Goal: Task Accomplishment & Management: Use online tool/utility

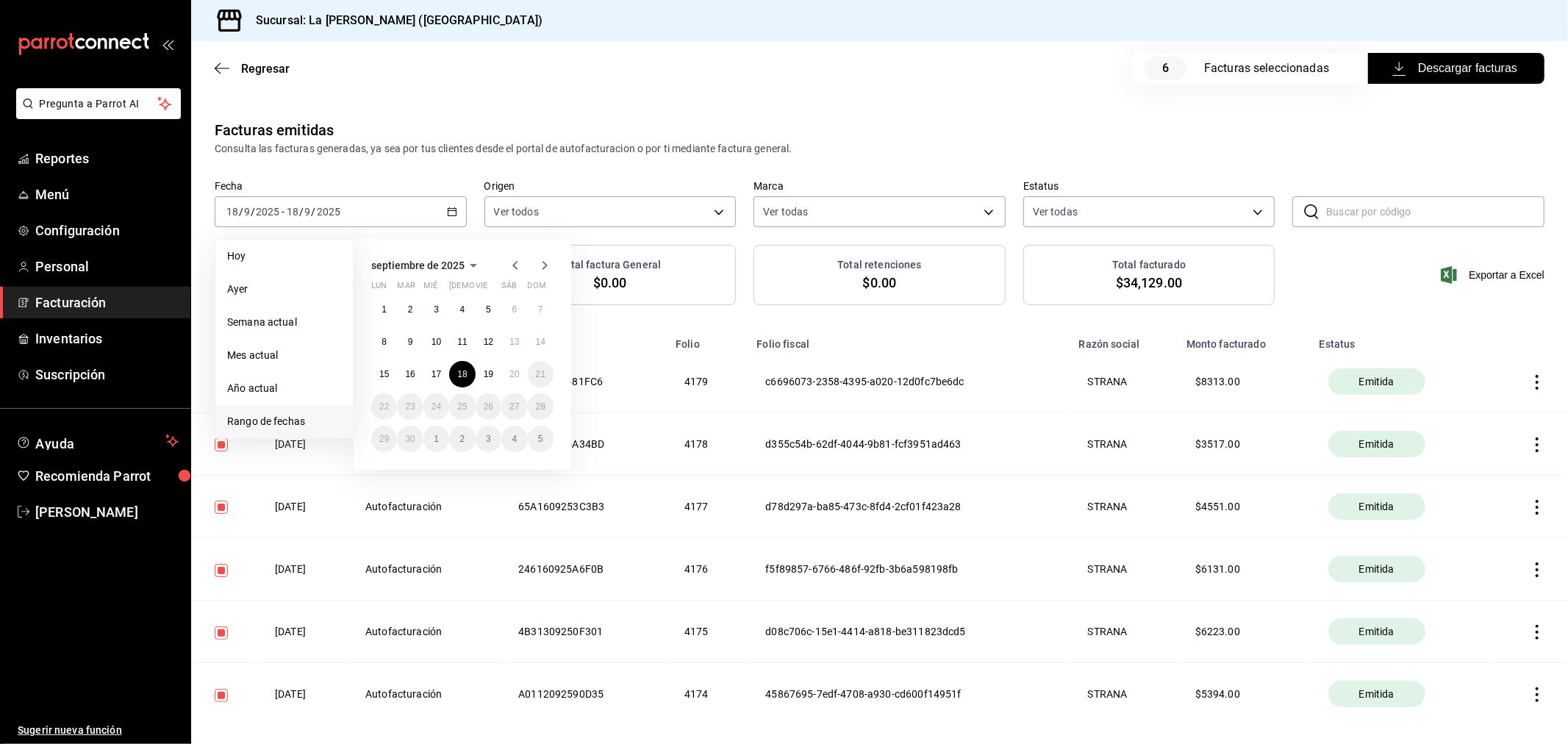
scroll to position [63, 0]
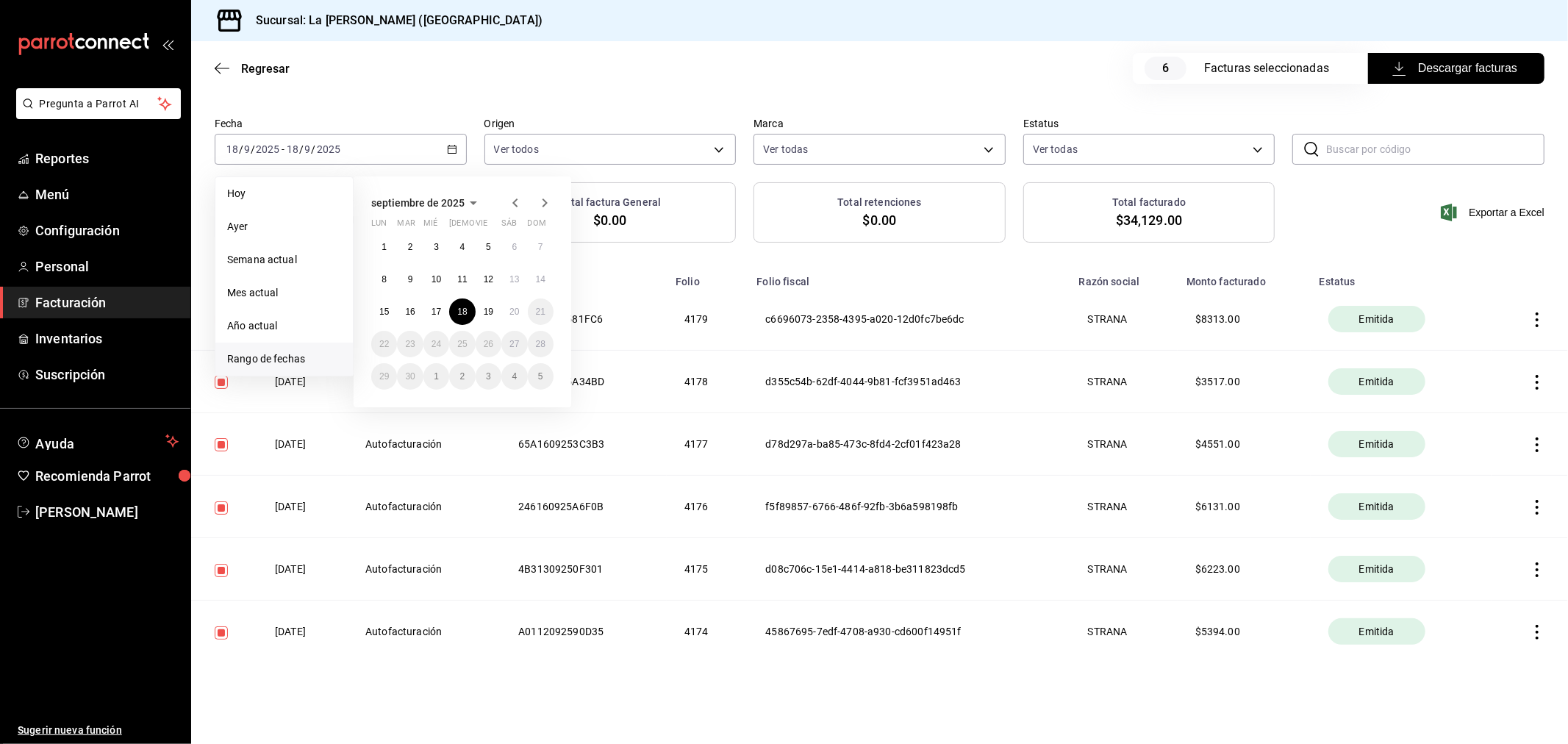
click at [574, 98] on div "Facturas emitidas Consulta las facturas generadas, ya sea por tus clientes desd…" at bounding box center [879, 119] width 1377 height 126
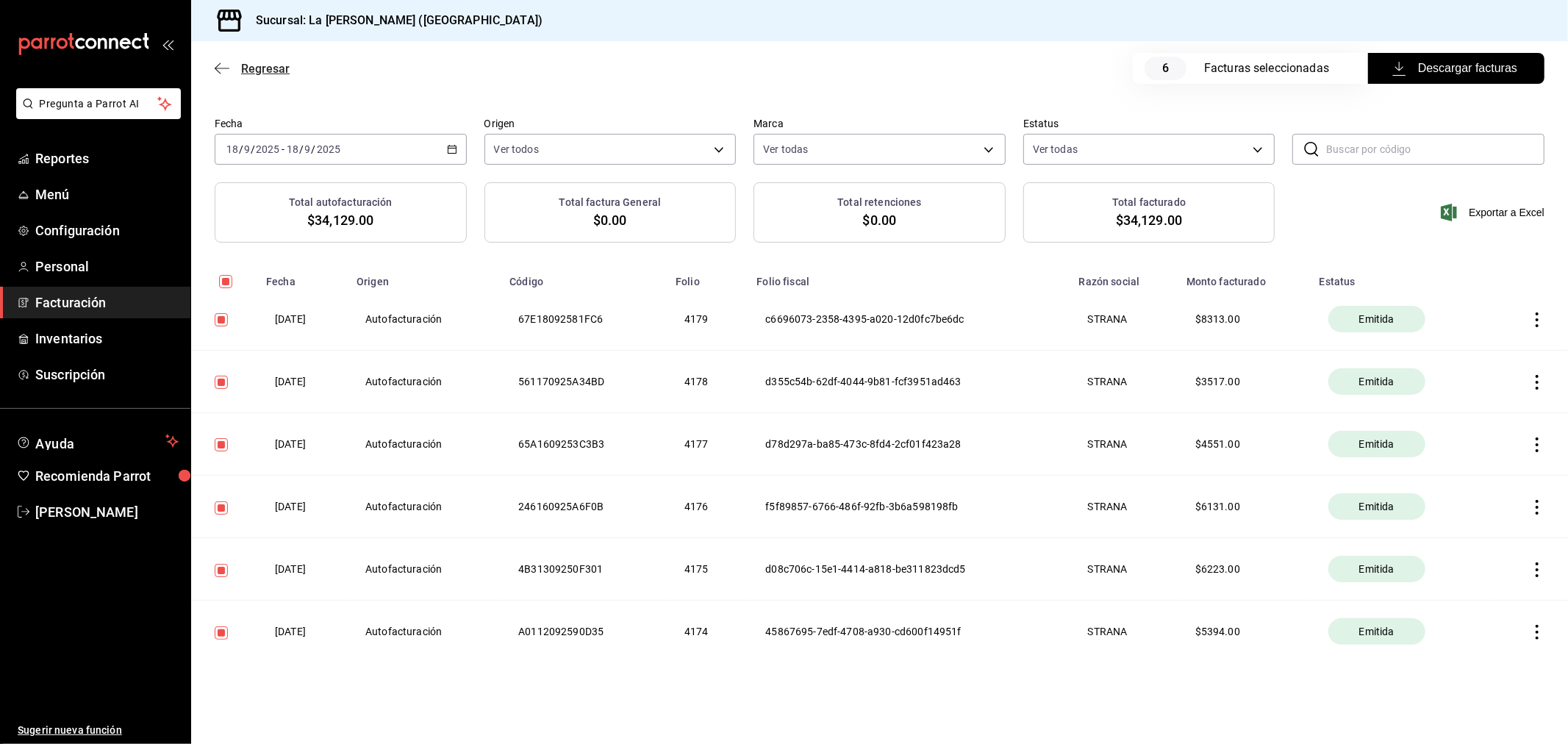
click at [252, 69] on span "Regresar" at bounding box center [265, 69] width 49 height 14
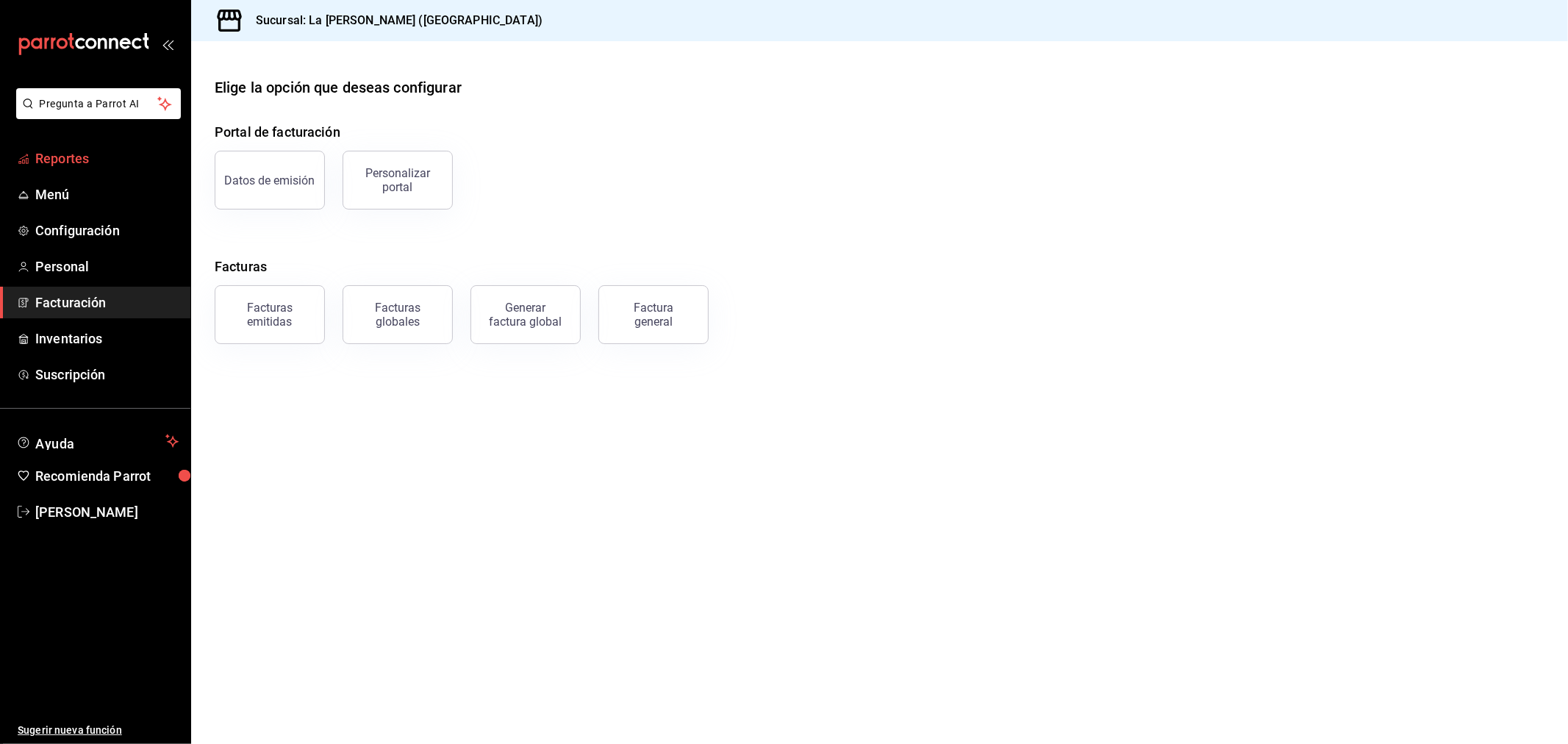
click at [76, 163] on span "Reportes" at bounding box center [107, 158] width 144 height 20
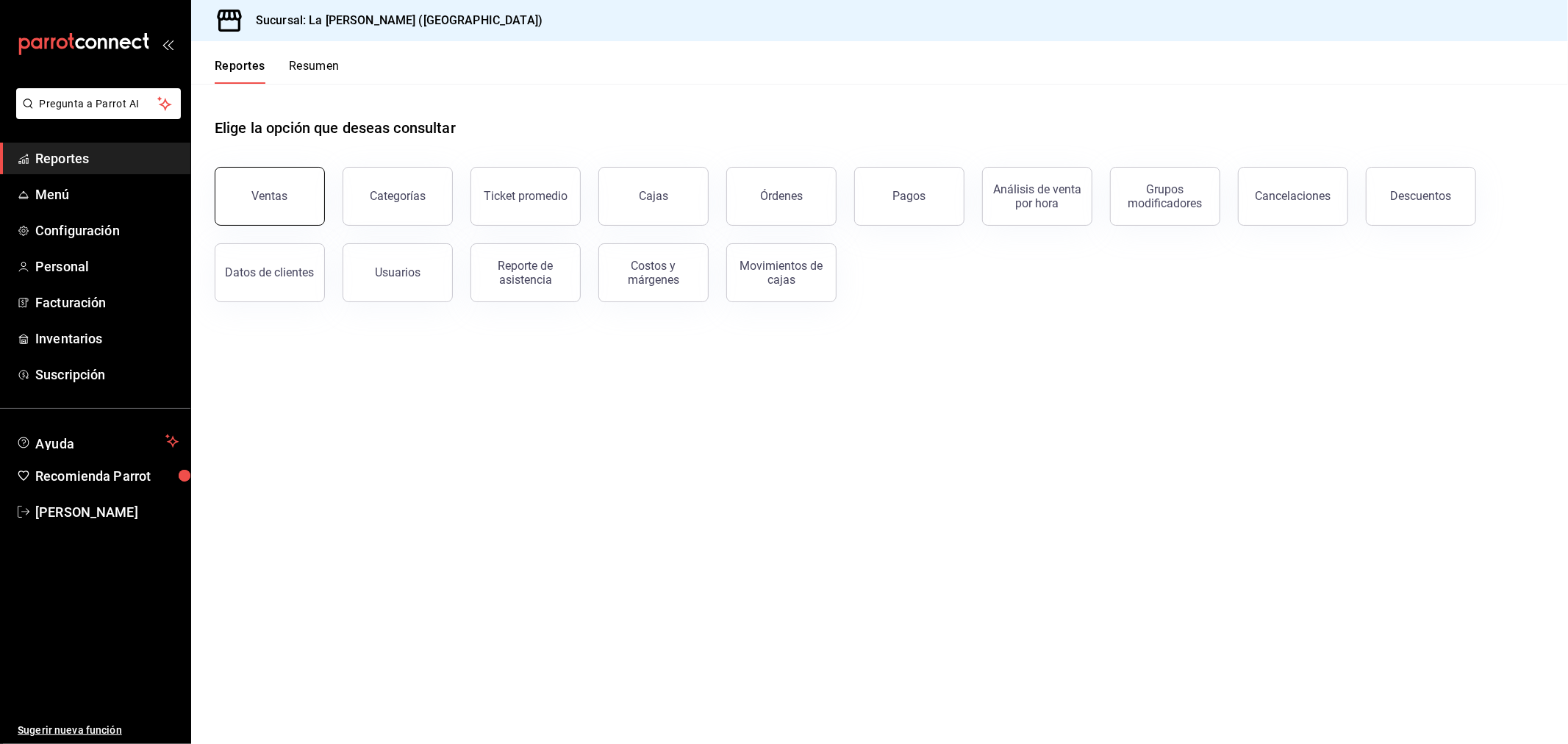
click at [280, 202] on div "Ventas" at bounding box center [270, 195] width 36 height 14
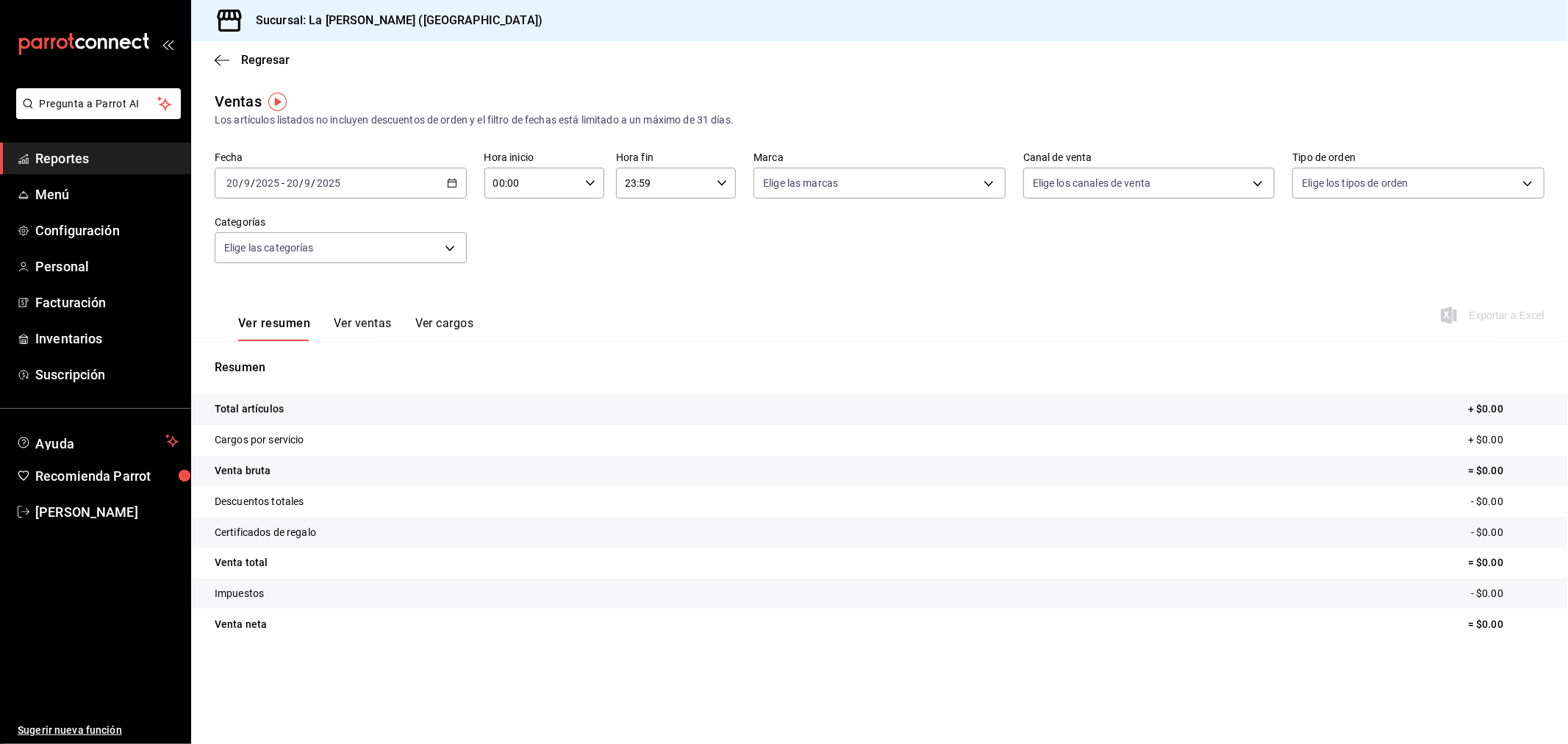
click at [372, 331] on button "Ver ventas" at bounding box center [362, 328] width 58 height 25
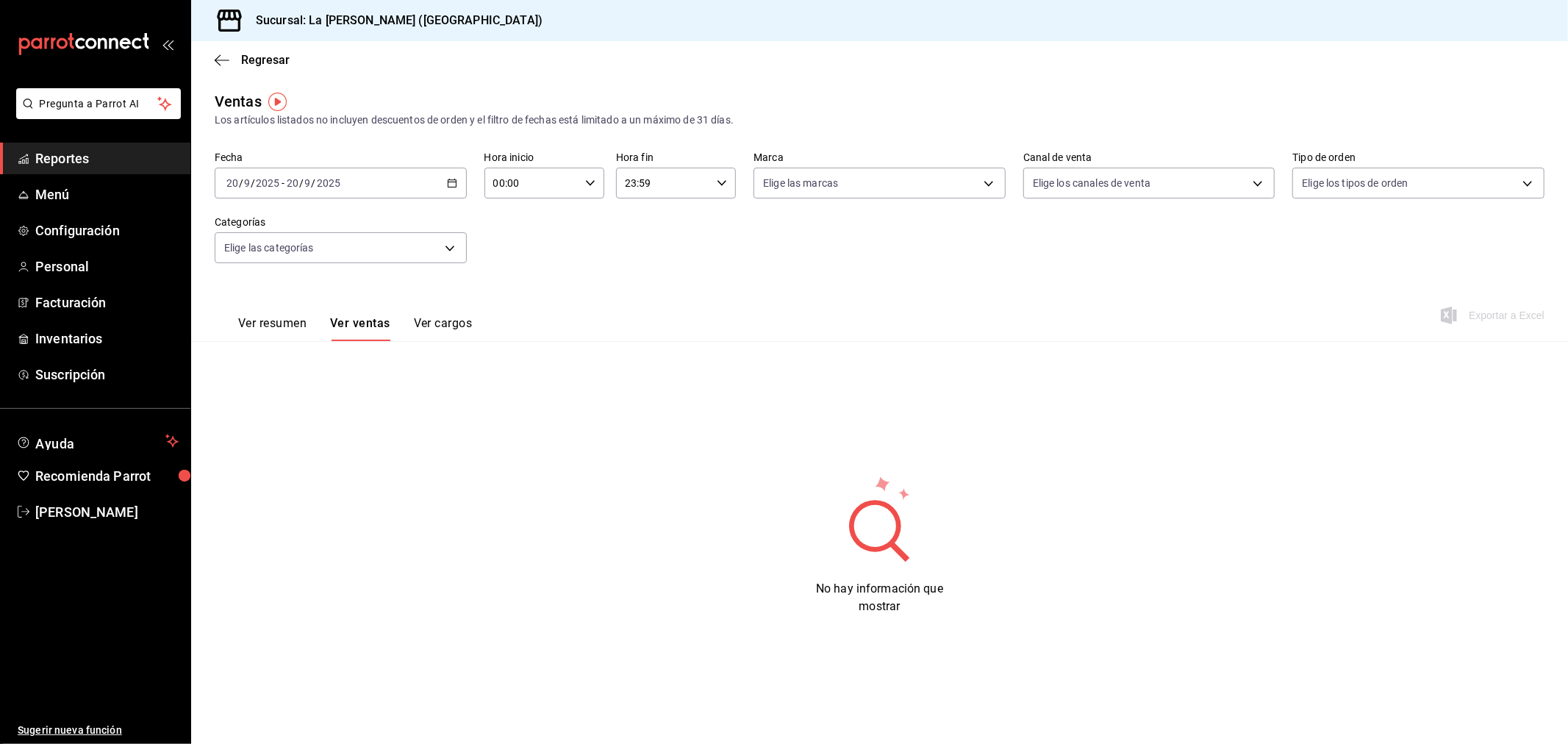
click at [401, 188] on div "[DATE] [DATE] - [DATE] [DATE]" at bounding box center [341, 183] width 252 height 31
click at [328, 362] on span "Rango de fechas" at bounding box center [284, 360] width 114 height 15
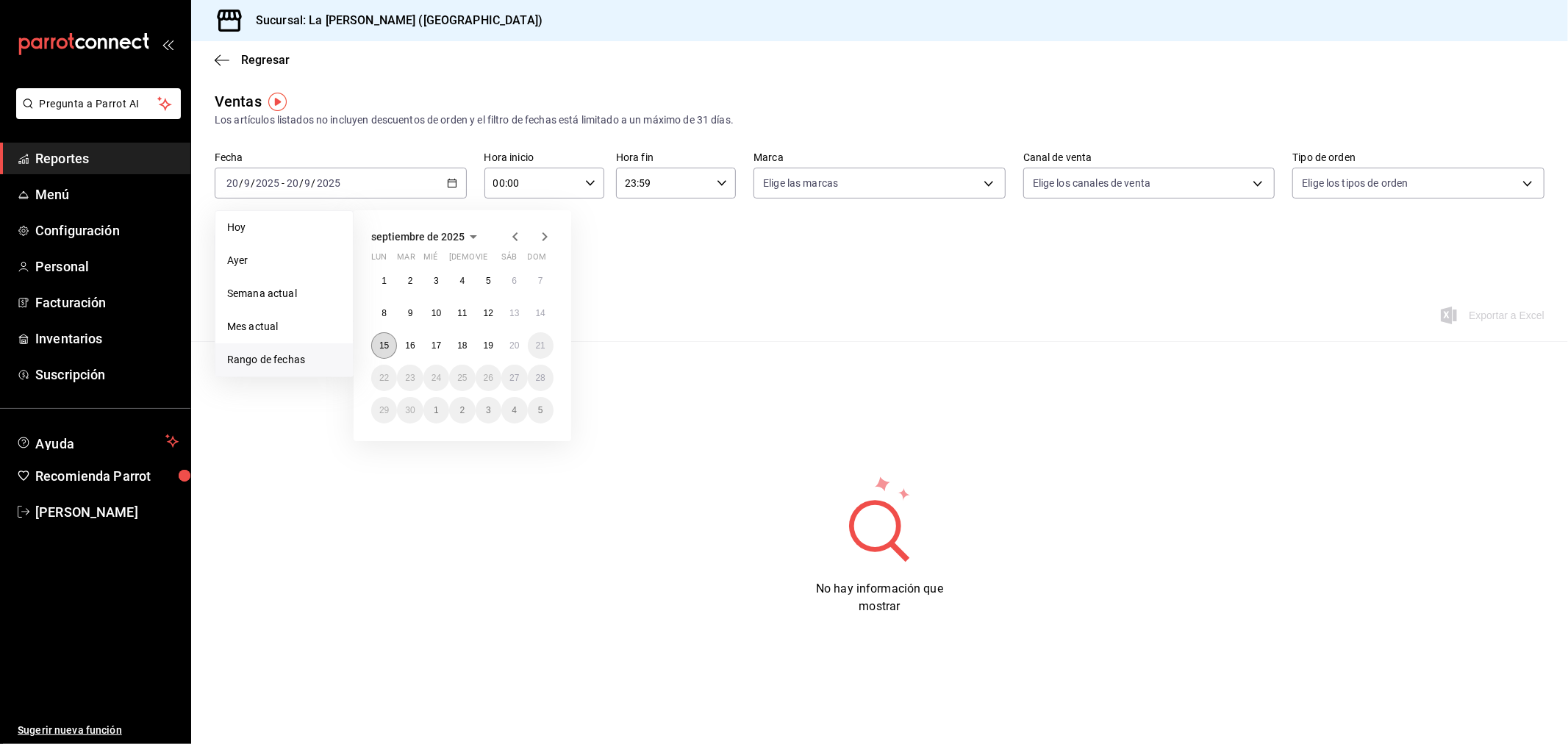
click at [386, 343] on abbr "15" at bounding box center [384, 345] width 9 height 10
click at [406, 343] on button "16" at bounding box center [410, 345] width 26 height 26
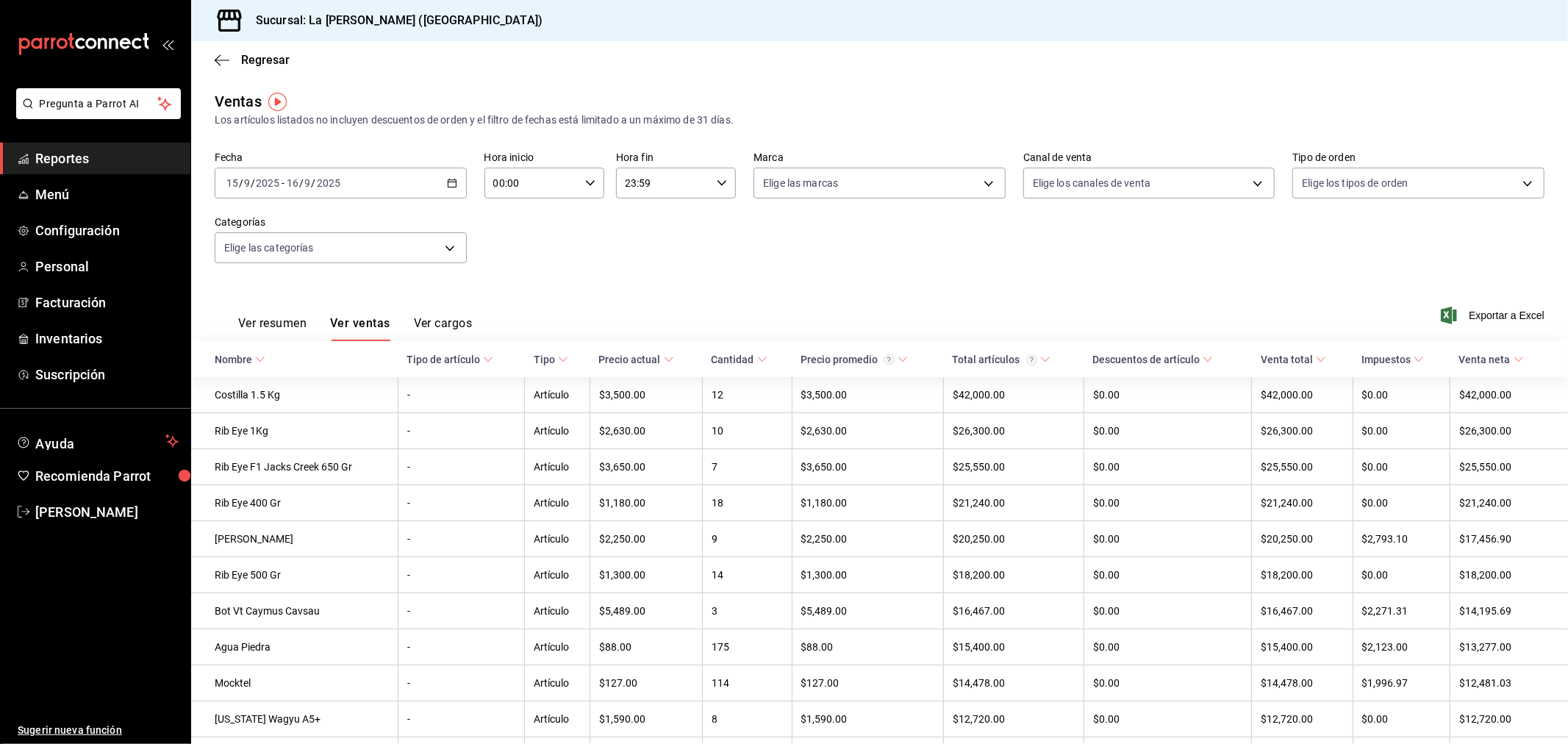
click at [530, 185] on input "00:00" at bounding box center [532, 183] width 95 height 29
click at [520, 250] on button "10" at bounding box center [511, 248] width 53 height 29
type input "10:00"
click at [689, 189] on div at bounding box center [784, 372] width 1568 height 744
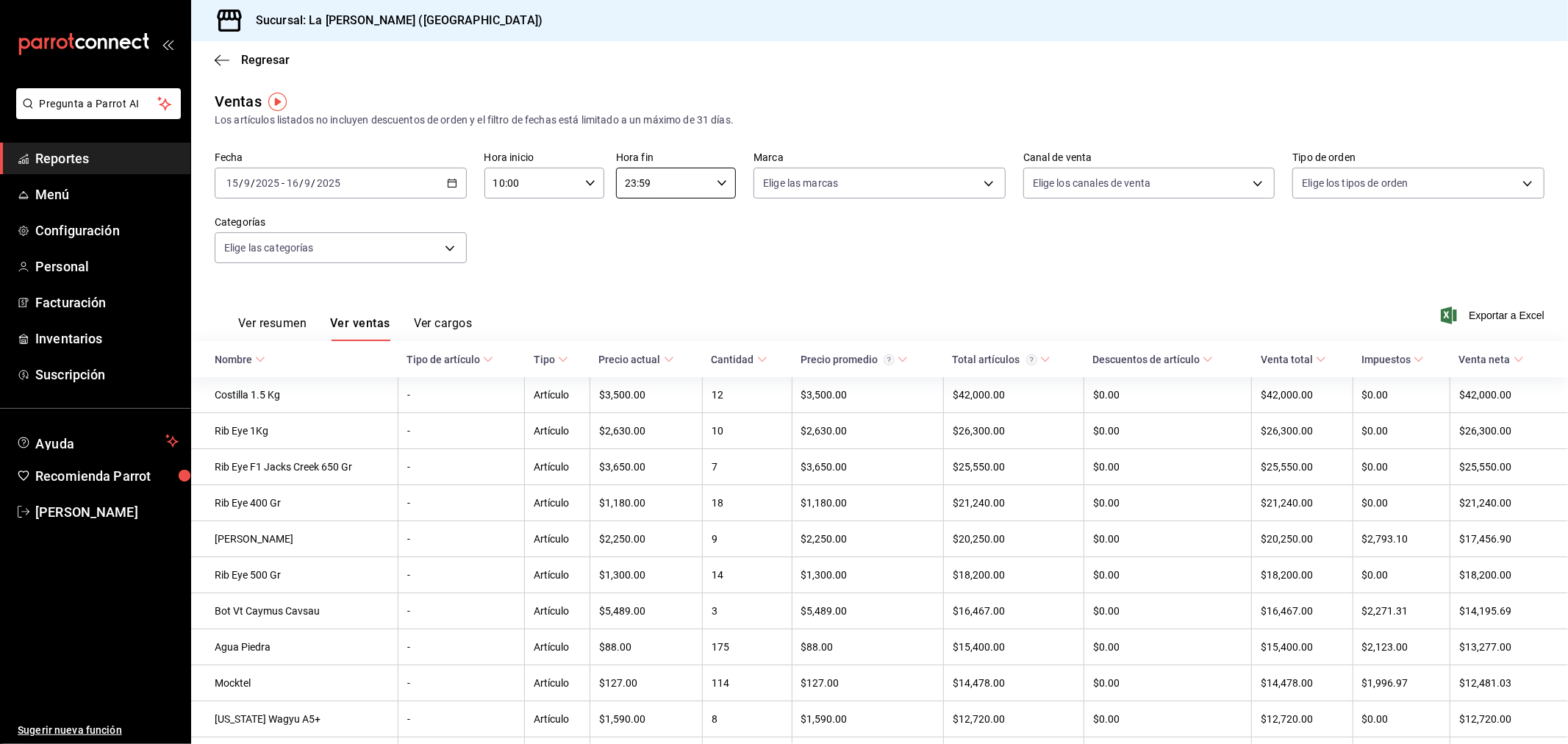
click at [689, 189] on input "23:59" at bounding box center [663, 183] width 95 height 29
click at [640, 215] on span "04" at bounding box center [642, 212] width 36 height 12
type input "04:59"
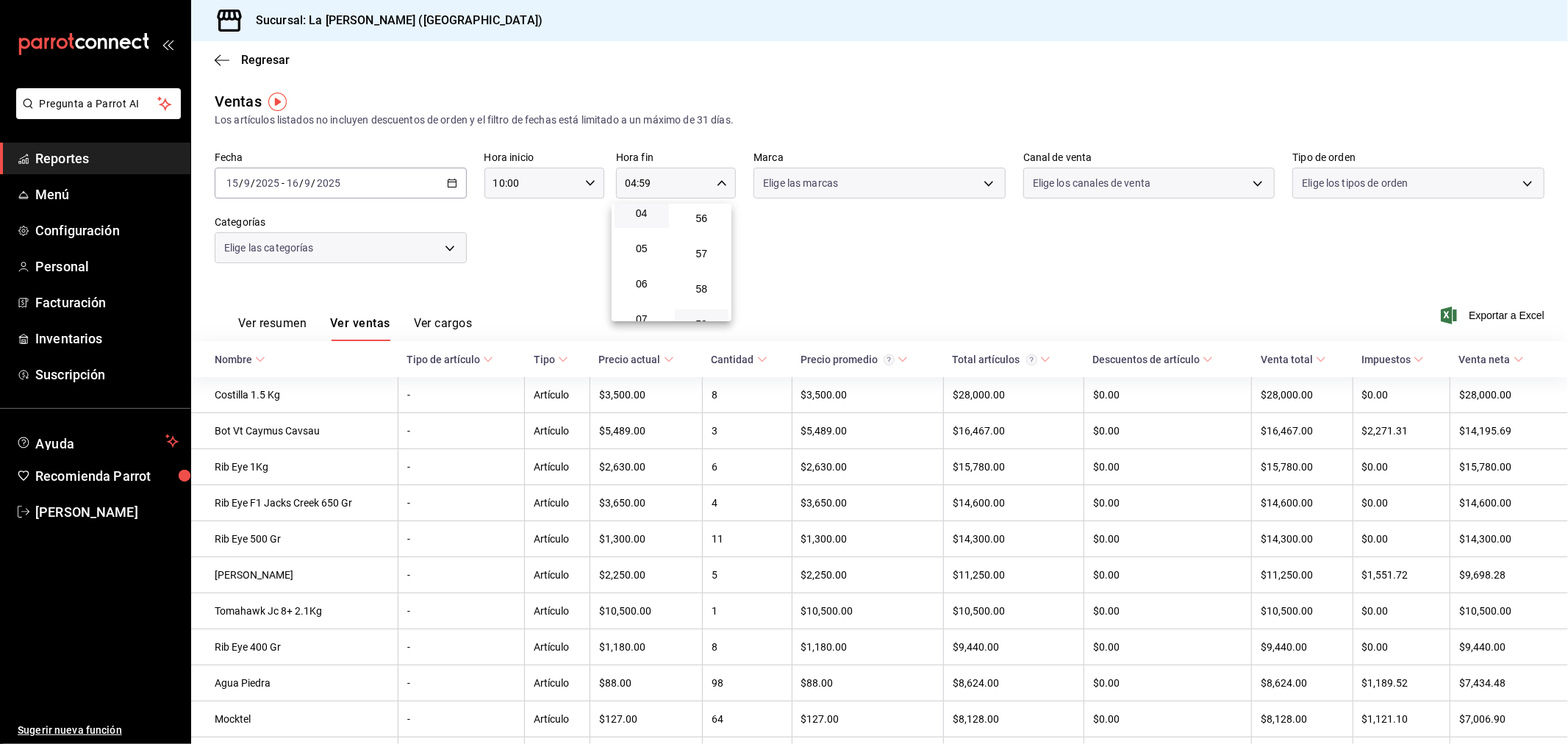
click at [841, 253] on div at bounding box center [784, 372] width 1568 height 744
click at [289, 240] on body "Pregunta a Parrot AI Reportes Menú Configuración Personal Facturación Inventari…" at bounding box center [784, 372] width 1568 height 744
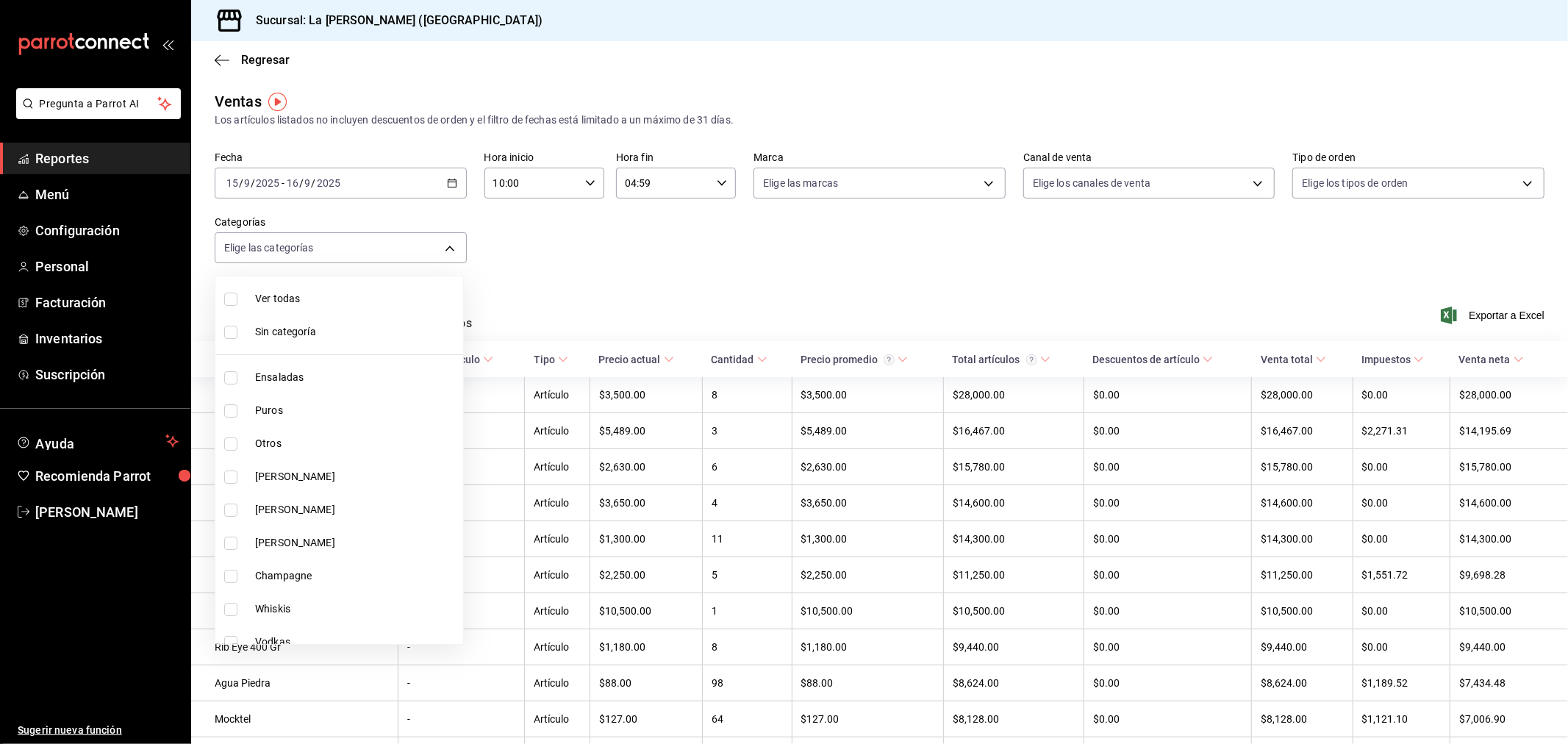
scroll to position [674, 0]
click at [308, 596] on span "Cortes Al Carbon" at bounding box center [356, 596] width 202 height 15
type input "999f802a-b8b1-4dcd-aac5-240a88f4f949"
checkbox input "true"
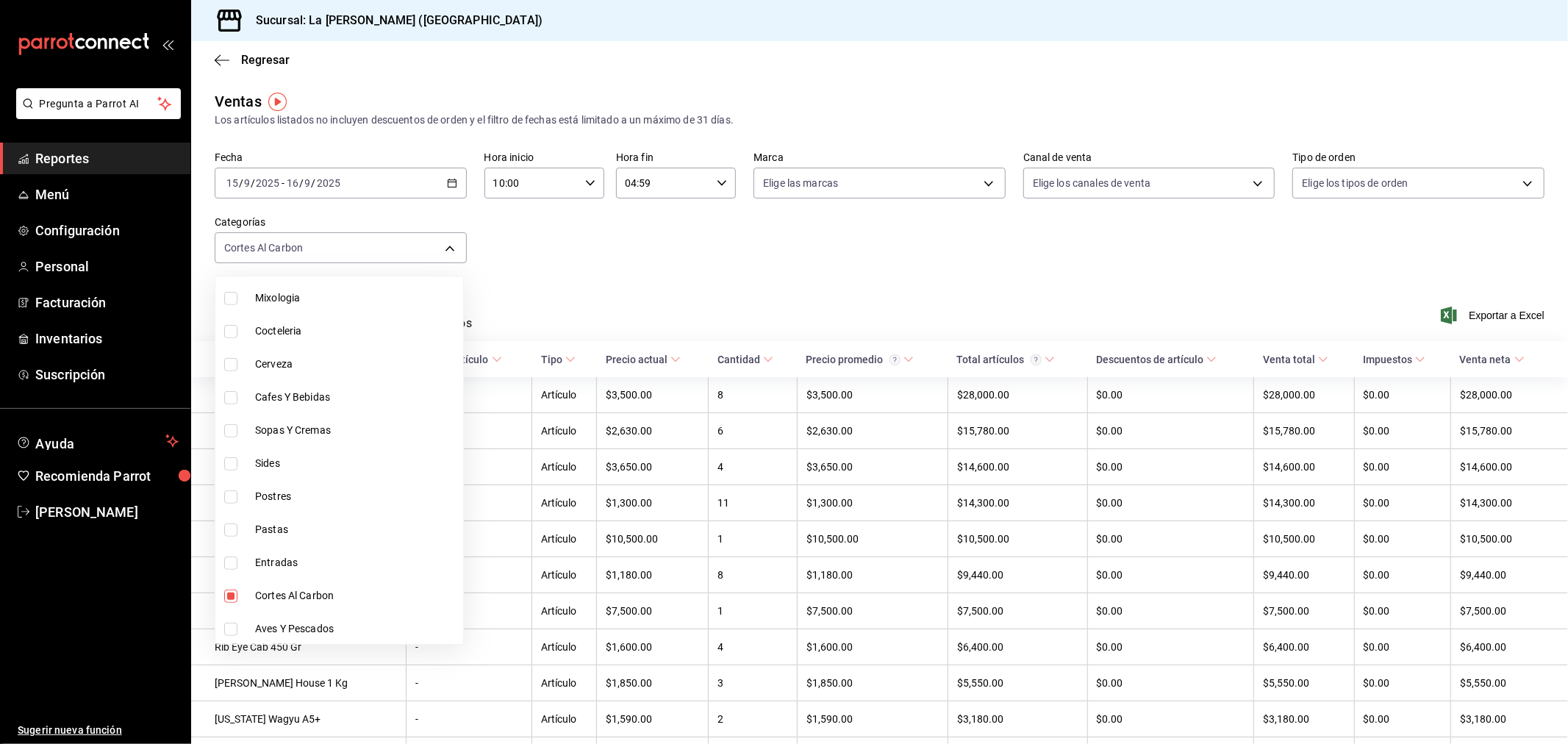
click at [745, 285] on div at bounding box center [784, 372] width 1568 height 744
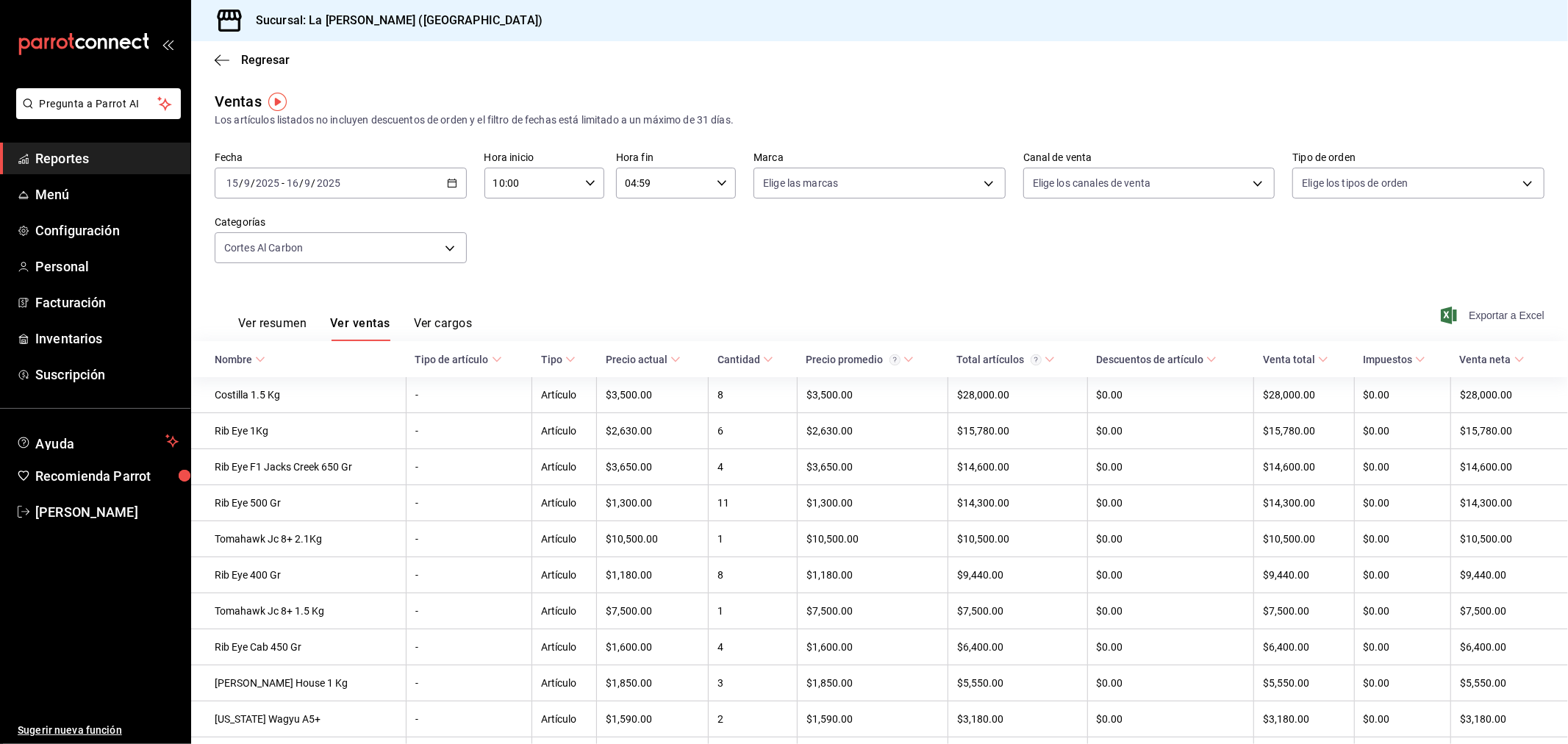
click at [1503, 309] on span "Exportar a Excel" at bounding box center [1494, 315] width 100 height 18
click at [369, 174] on div "[DATE] [DATE] - [DATE] [DATE]" at bounding box center [341, 183] width 252 height 31
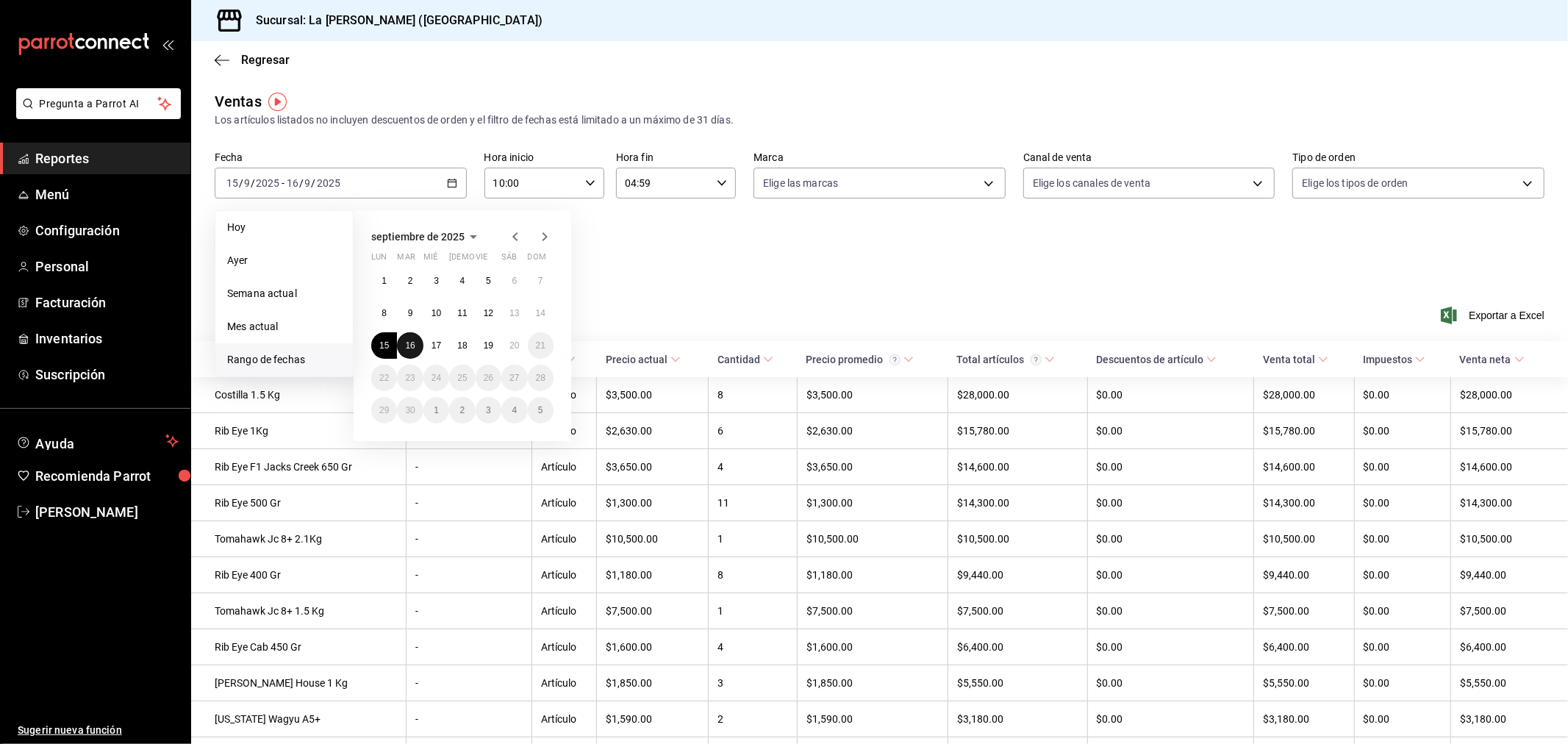
click at [413, 350] on button "16" at bounding box center [410, 345] width 26 height 26
click at [435, 349] on abbr "17" at bounding box center [436, 345] width 9 height 10
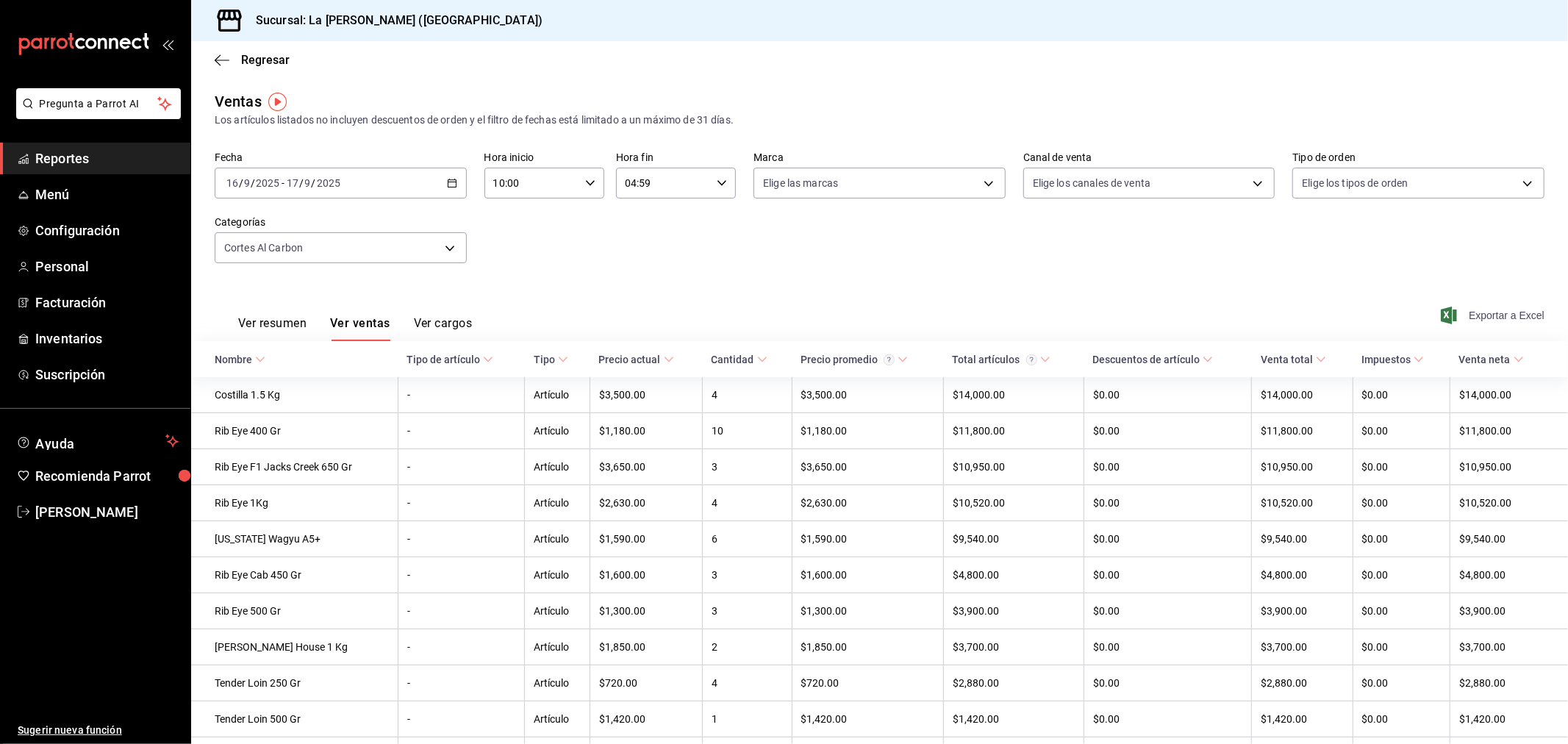
click at [1480, 314] on span "Exportar a Excel" at bounding box center [1494, 315] width 100 height 18
